Goal: Transaction & Acquisition: Purchase product/service

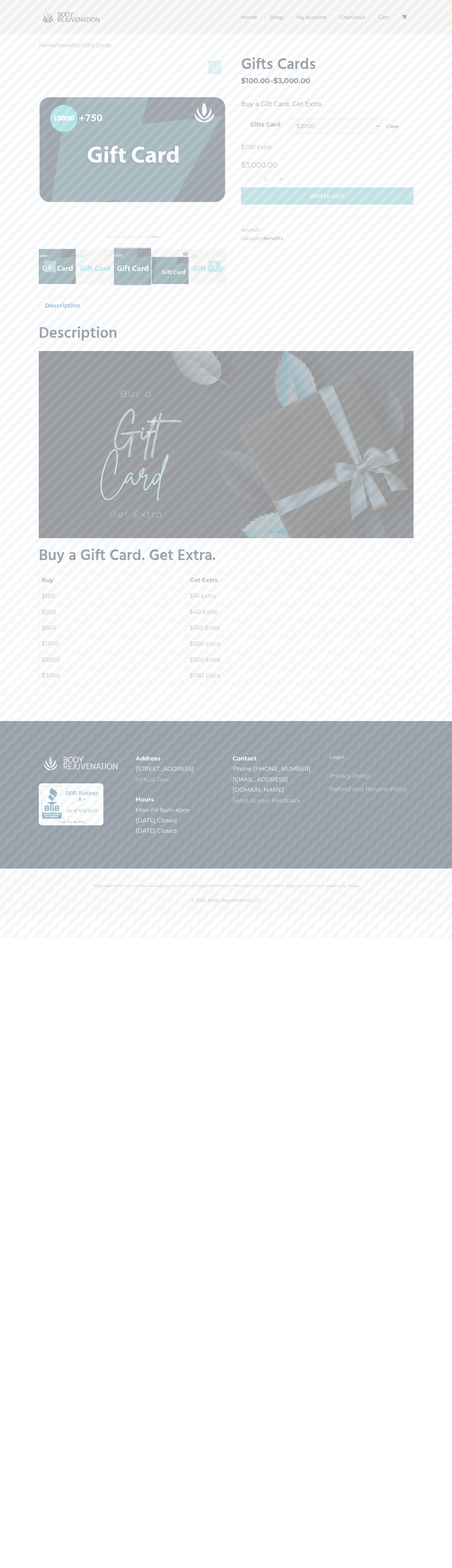
click at [327, 196] on button "Add to cart" at bounding box center [327, 196] width 172 height 17
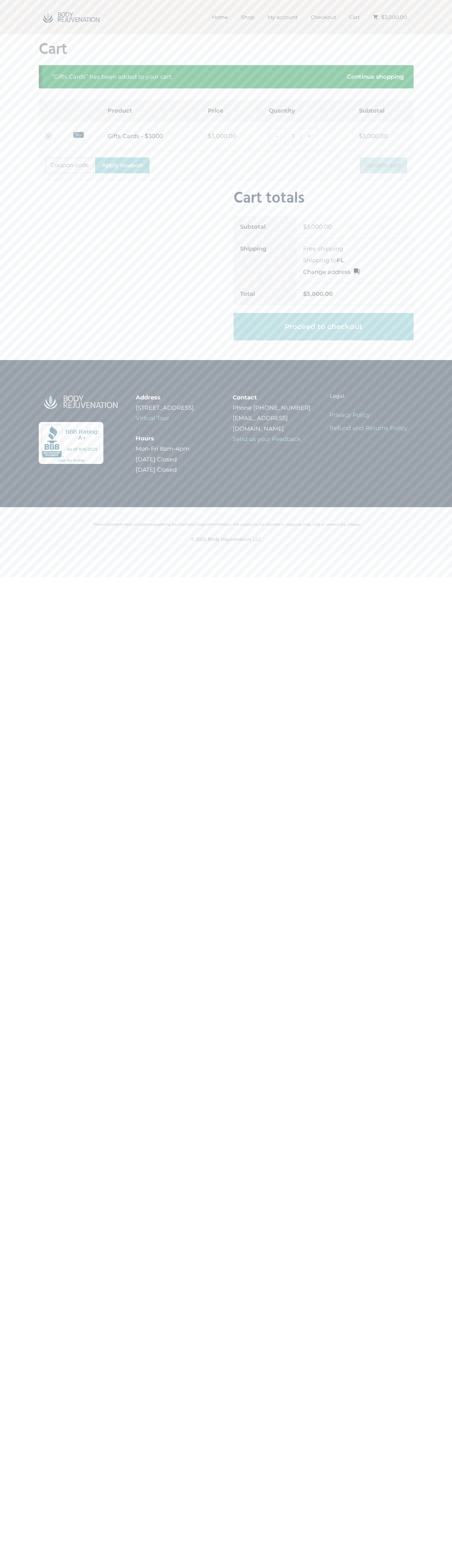
click at [355, 249] on li "Free shipping" at bounding box center [355, 249] width 104 height 9
click at [323, 326] on link "Proceed to checkout" at bounding box center [323, 327] width 180 height 28
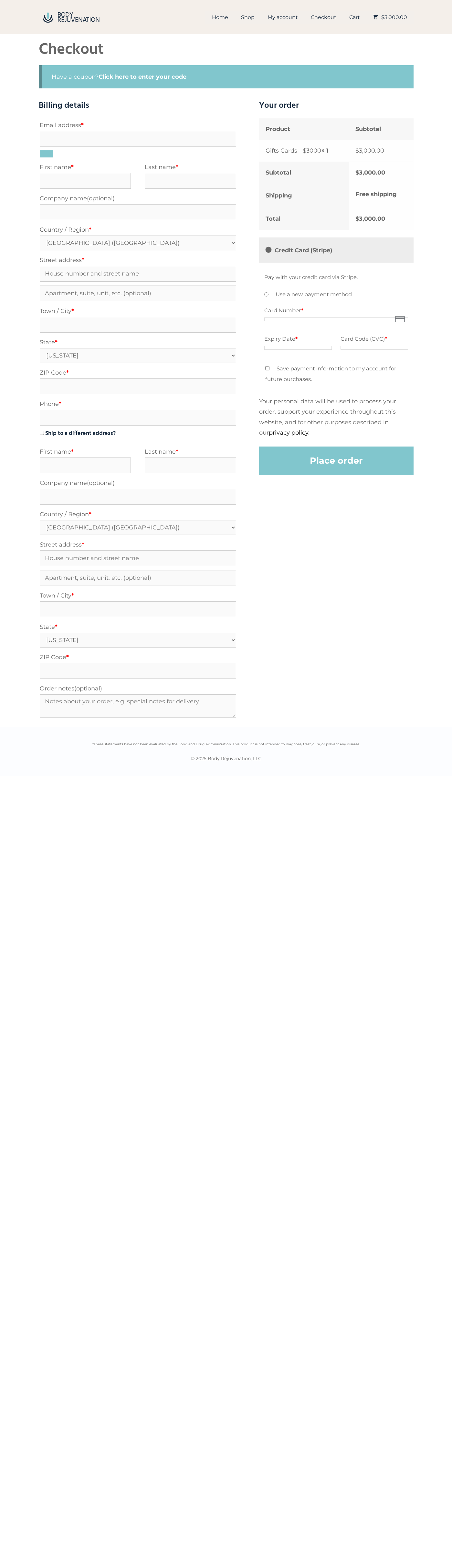
select select "FL"
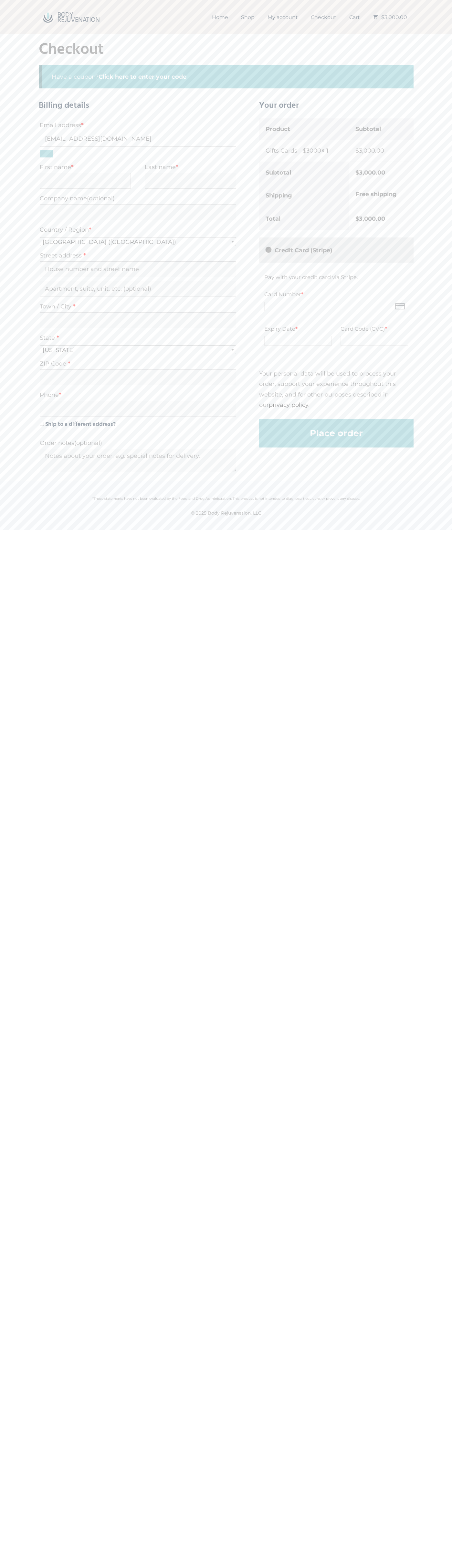
type input "johnsmith008@storebotmail.joonix.net"
type input "John"
type input "Smith"
type input "John Smith"
type input "1600 Amphitheatre Parkway"
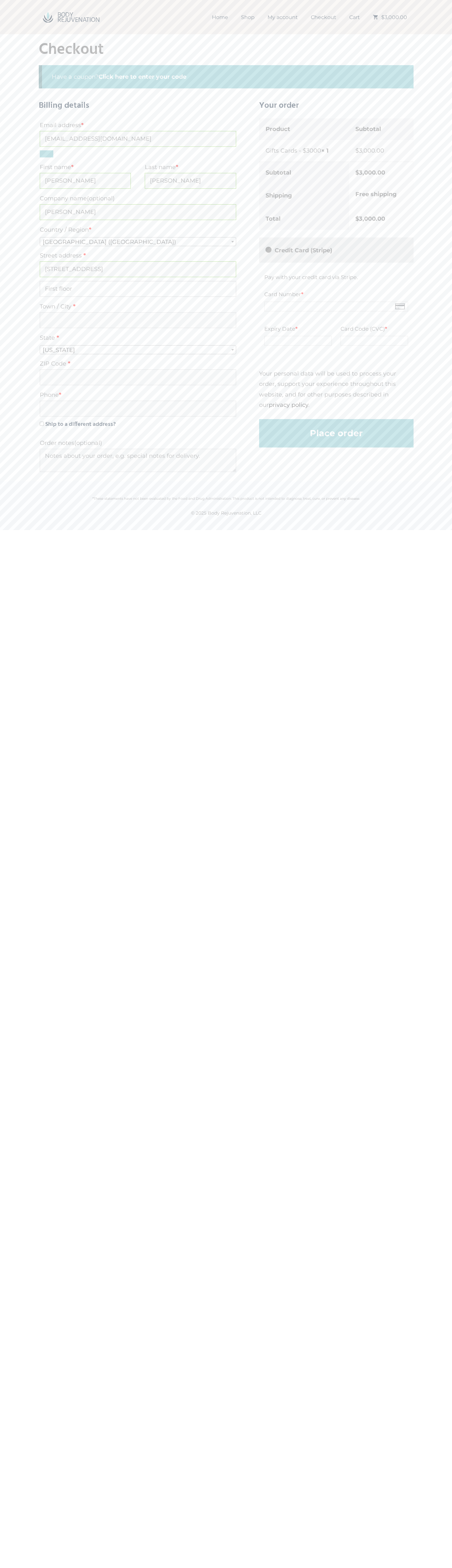
type input "First floor"
type input "mountain view"
click at [138, 343] on label "State *" at bounding box center [138, 337] width 196 height 12
click at [40, 343] on select "Select an option… Alabama Alaska Arizona Arkansas California Colorado Connectic…" at bounding box center [40, 343] width 1 height 1
select select "CA"
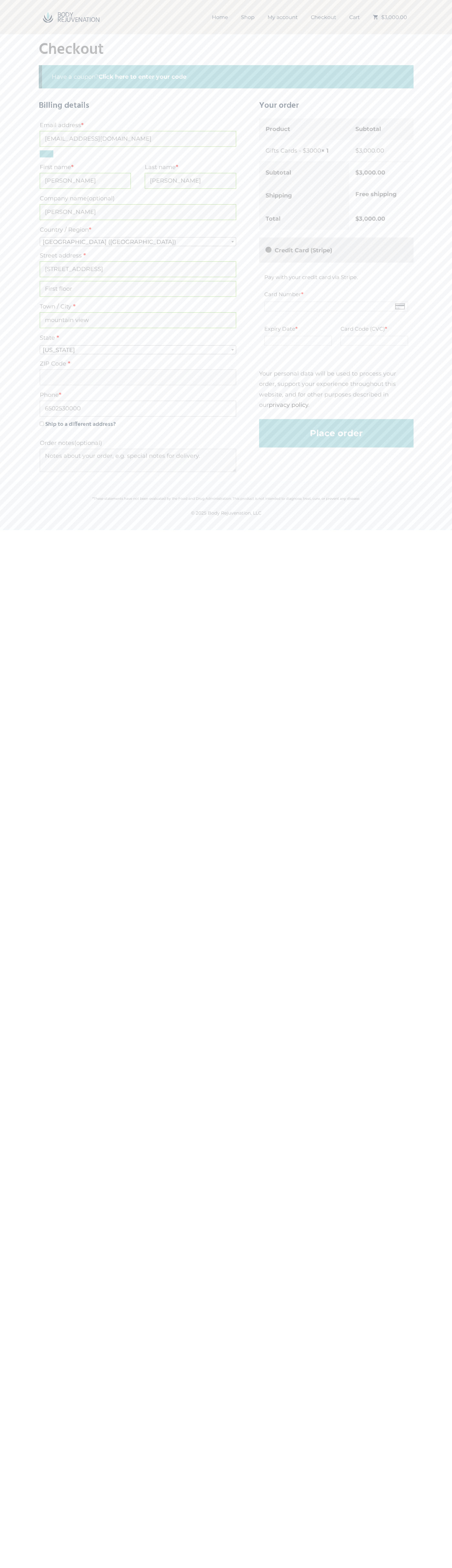
type input "6502530000"
type input "94043"
click at [382, 194] on label "Free shipping" at bounding box center [376, 194] width 41 height 7
type button "Place order"
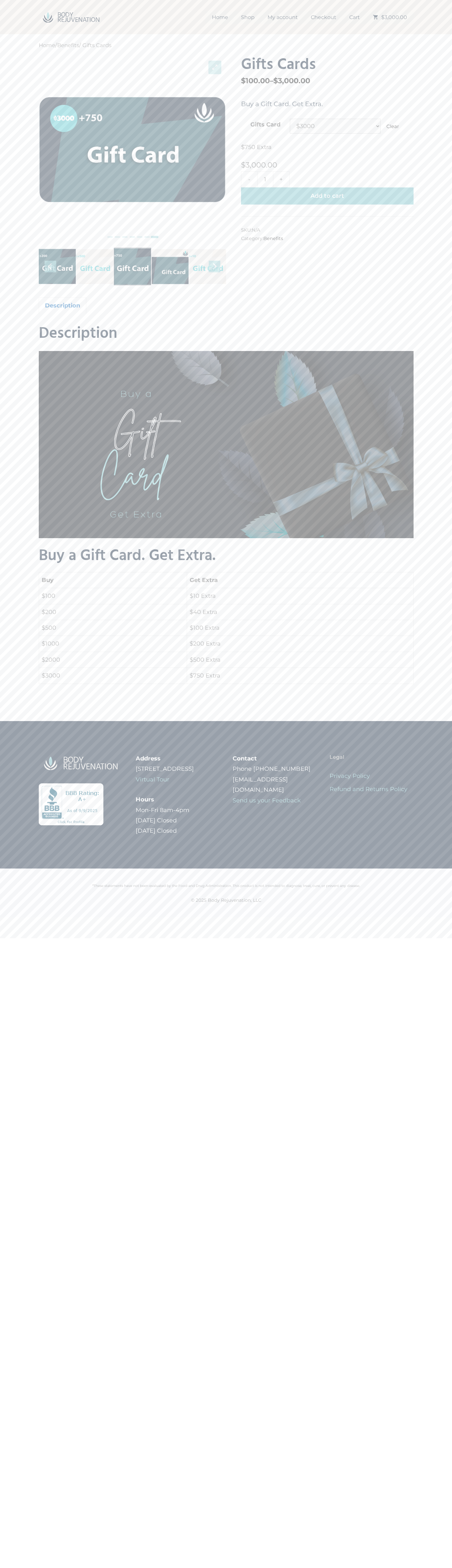
click at [392, 127] on link "Clear" at bounding box center [392, 127] width 13 height 6
select select
